Goal: Information Seeking & Learning: Learn about a topic

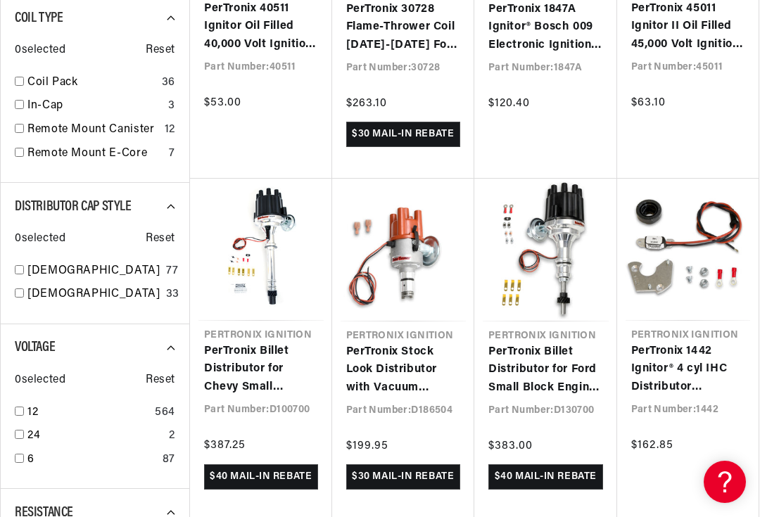
scroll to position [0, 1266]
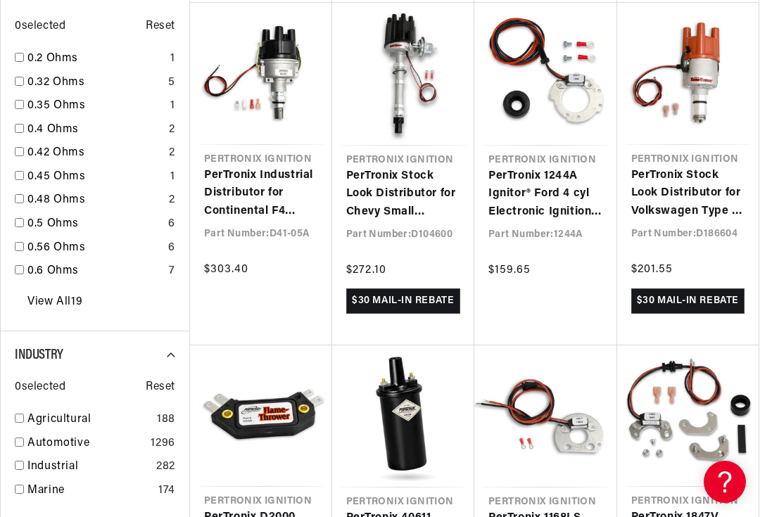
scroll to position [0, 633]
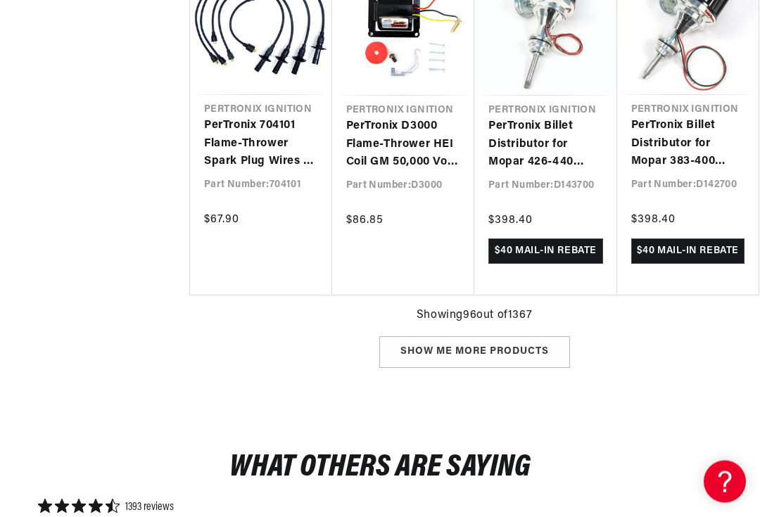
scroll to position [7852, 0]
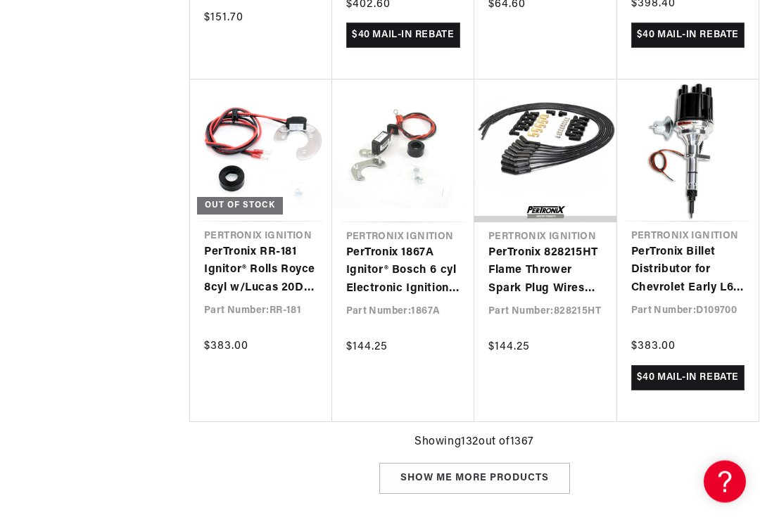
scroll to position [0, 1266]
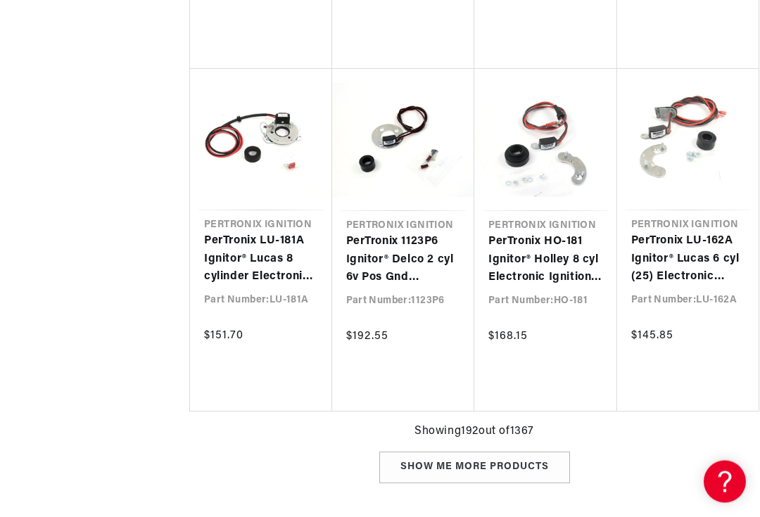
scroll to position [0, 633]
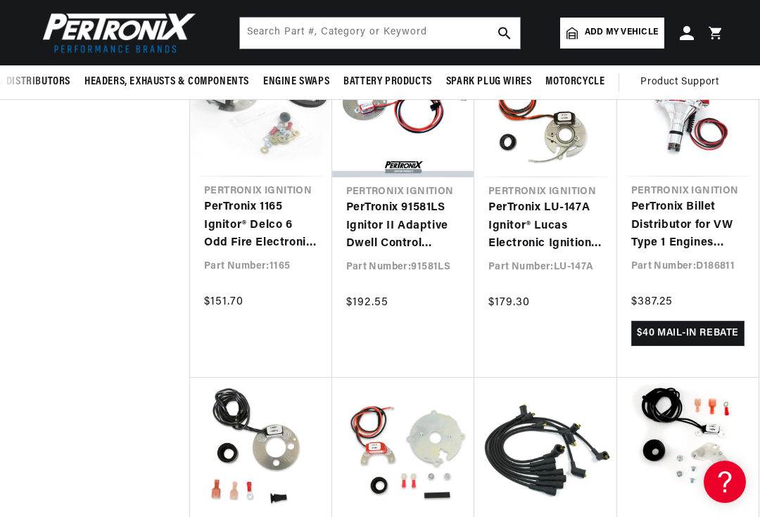
scroll to position [13949, 0]
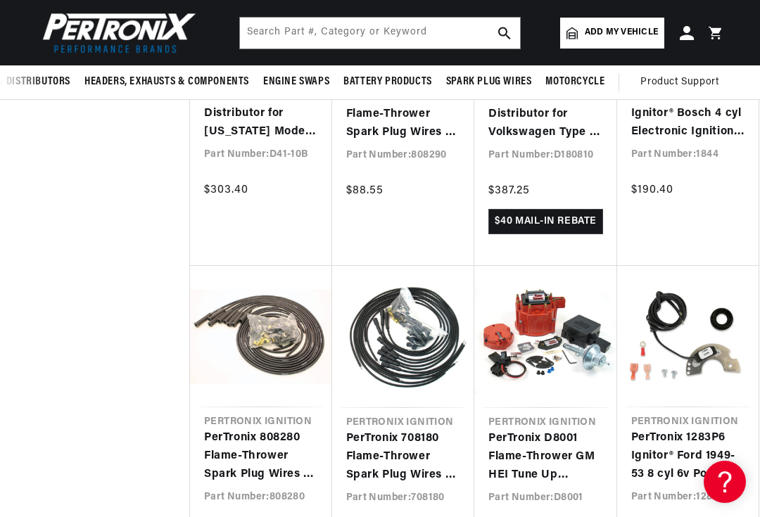
scroll to position [0, 1266]
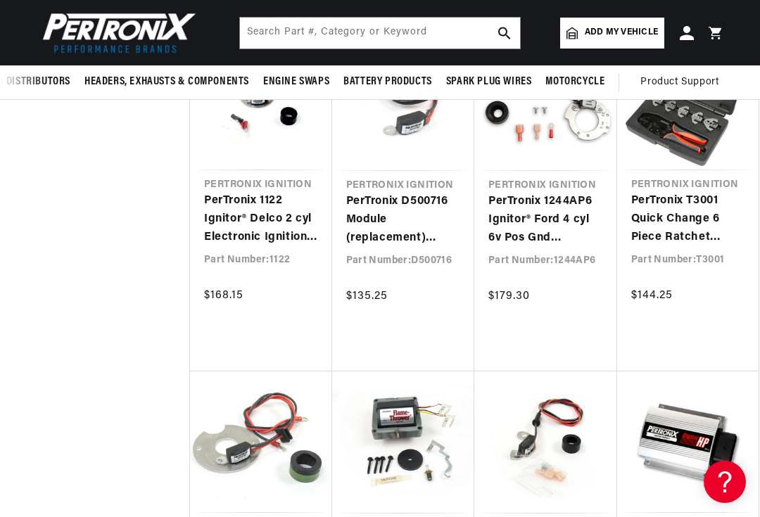
scroll to position [11744, 0]
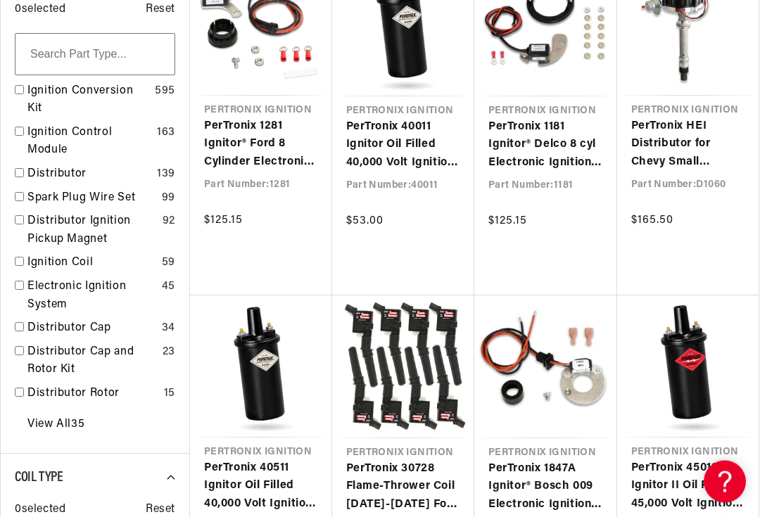
scroll to position [559, 0]
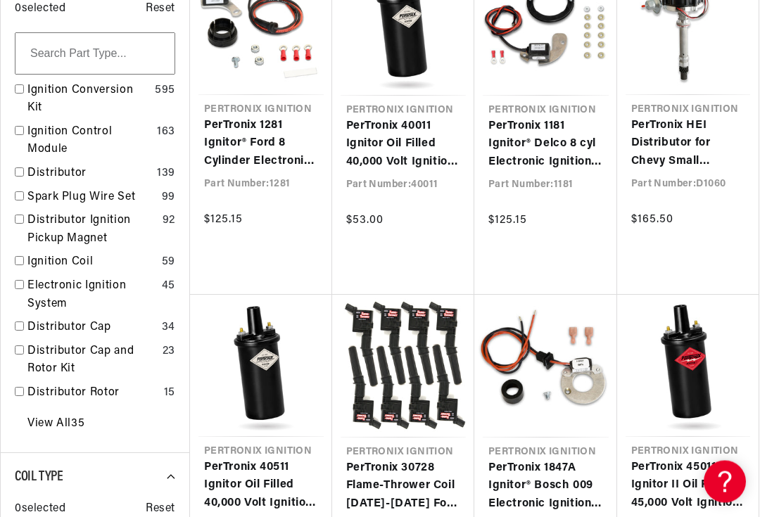
click at [63, 165] on link "Distributor" at bounding box center [89, 174] width 124 height 18
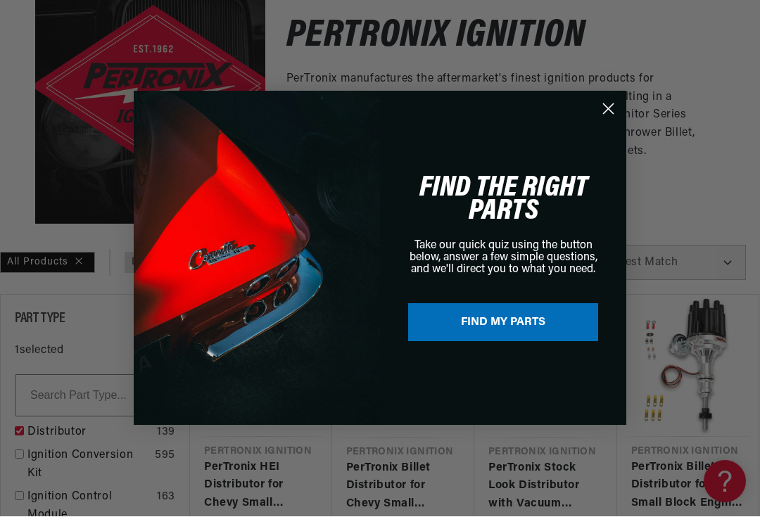
scroll to position [0, 1266]
click at [616, 111] on icon "Close dialog" at bounding box center [608, 109] width 25 height 25
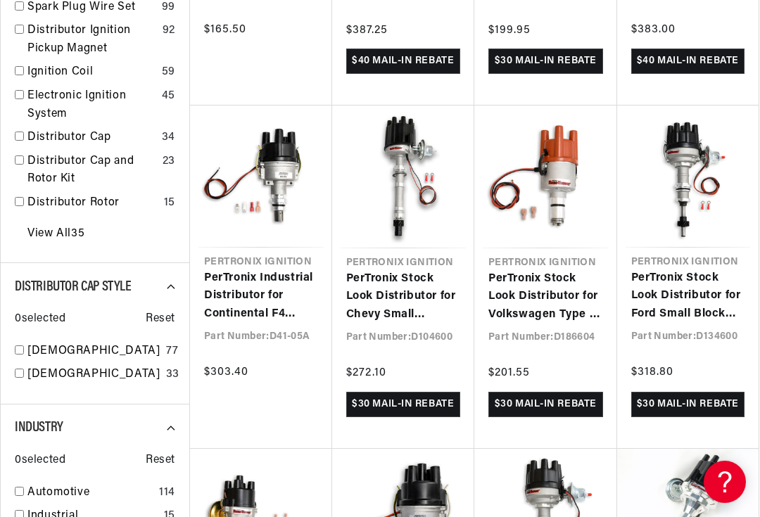
scroll to position [0, 633]
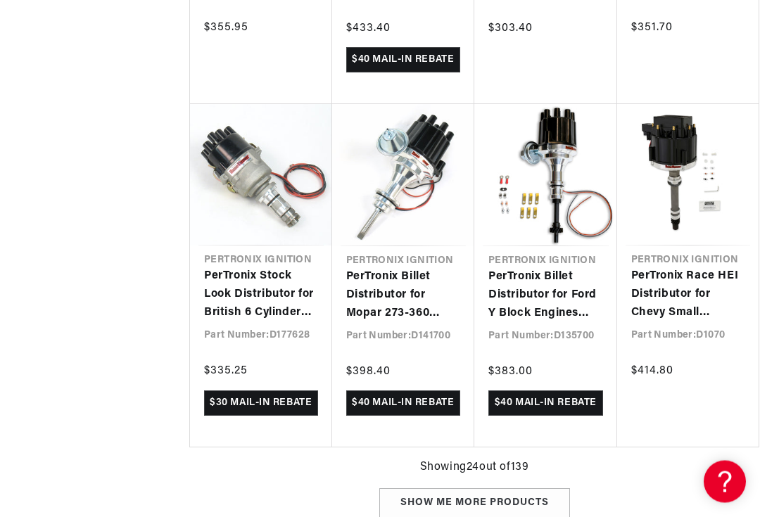
scroll to position [2125, 0]
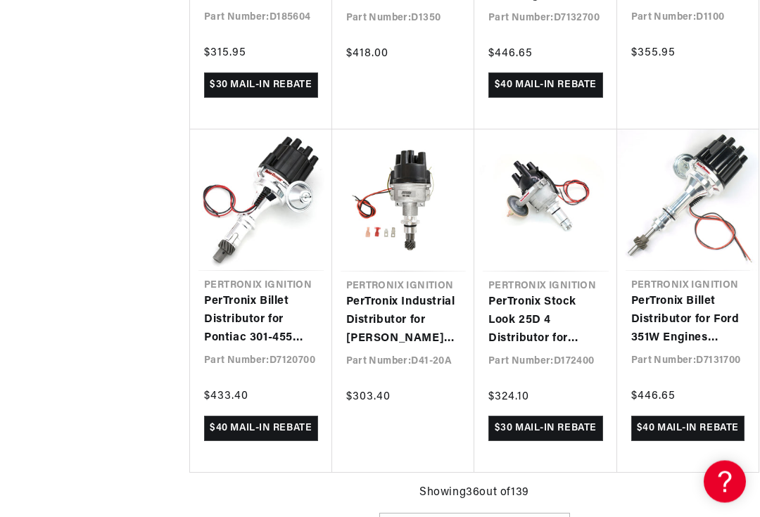
scroll to position [3131, 0]
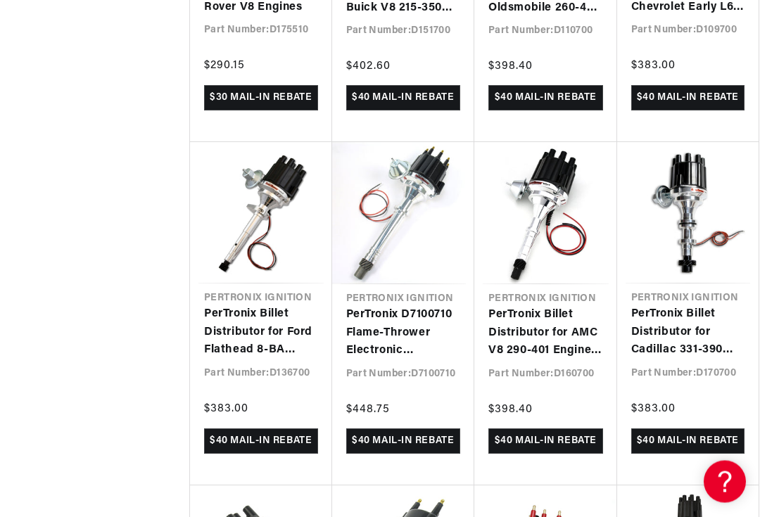
scroll to position [3803, 0]
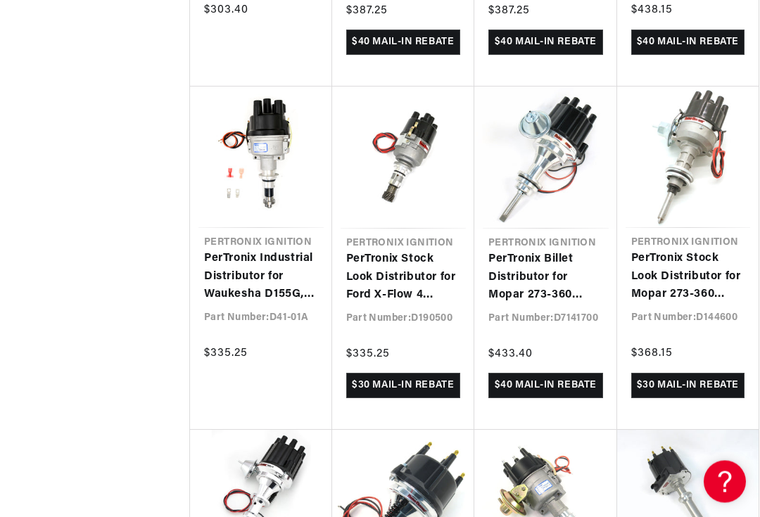
scroll to position [0, 1266]
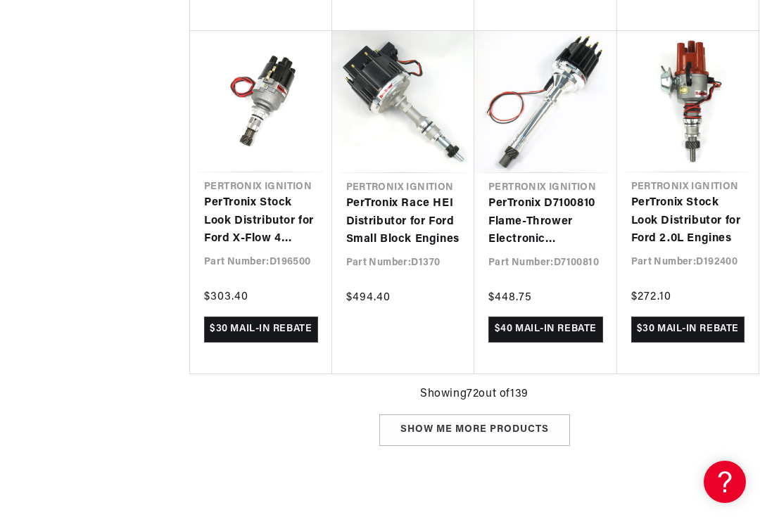
scroll to position [6354, 0]
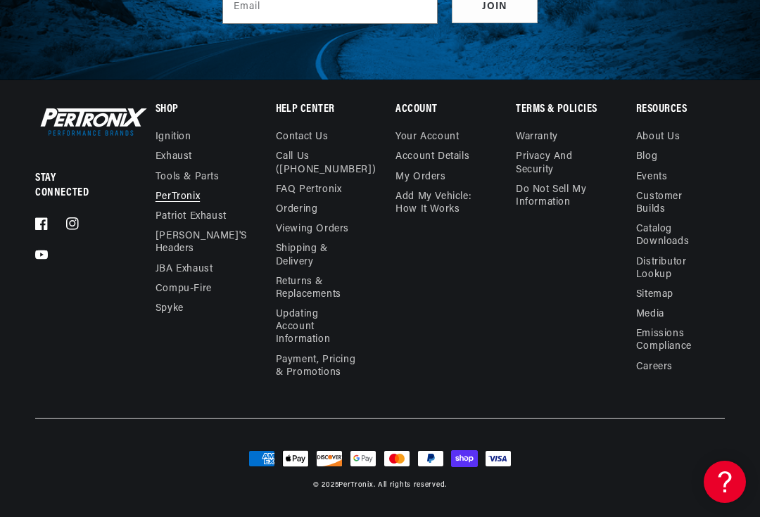
scroll to position [0, 1266]
